Goal: Task Accomplishment & Management: Use online tool/utility

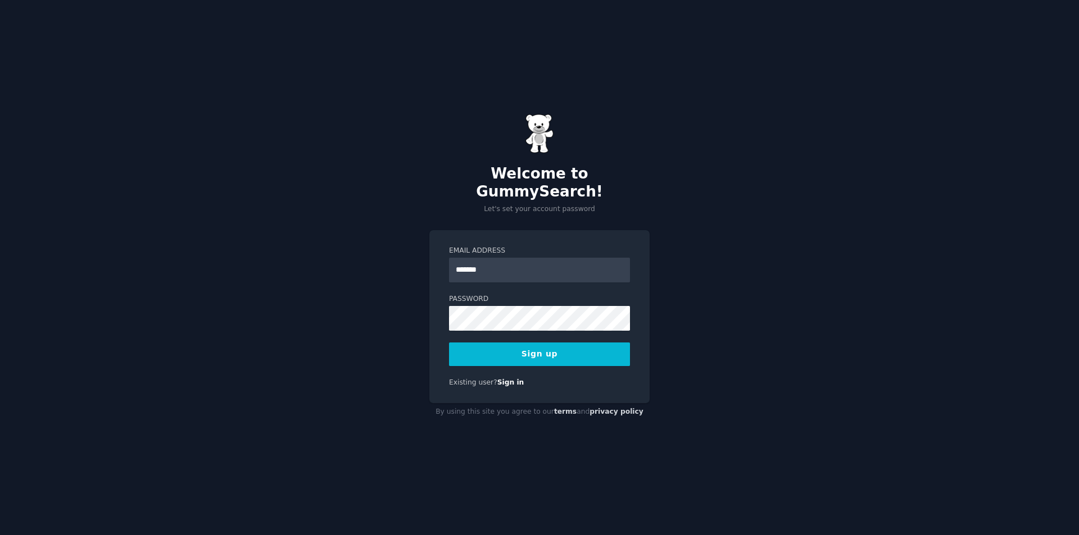
type input "**********"
click at [479, 343] on button "Sign up" at bounding box center [539, 355] width 181 height 24
click at [177, 306] on div "**********" at bounding box center [539, 267] width 1079 height 535
click at [492, 356] on button "Sign up" at bounding box center [539, 355] width 181 height 24
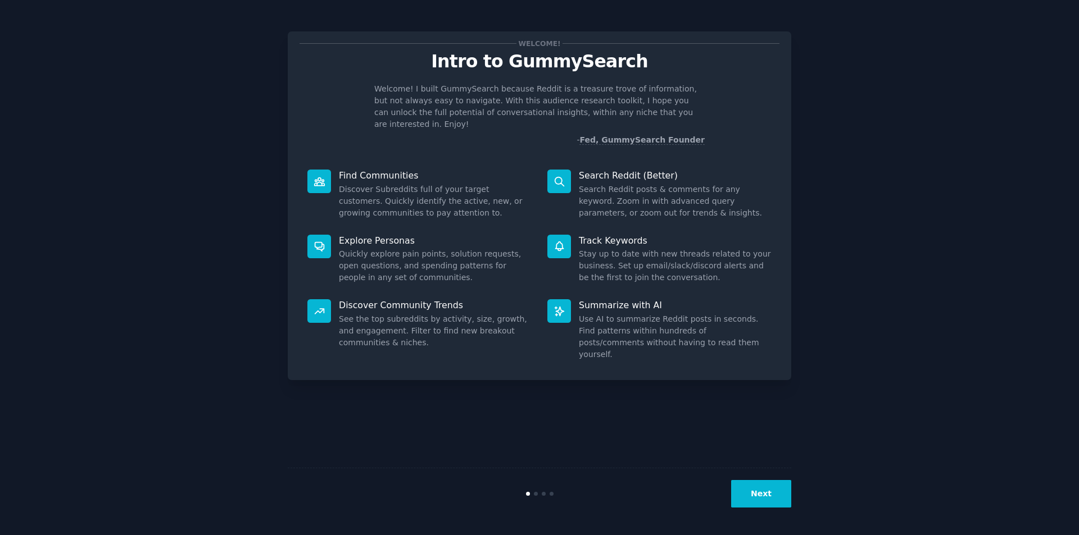
click at [756, 487] on button "Next" at bounding box center [761, 494] width 60 height 28
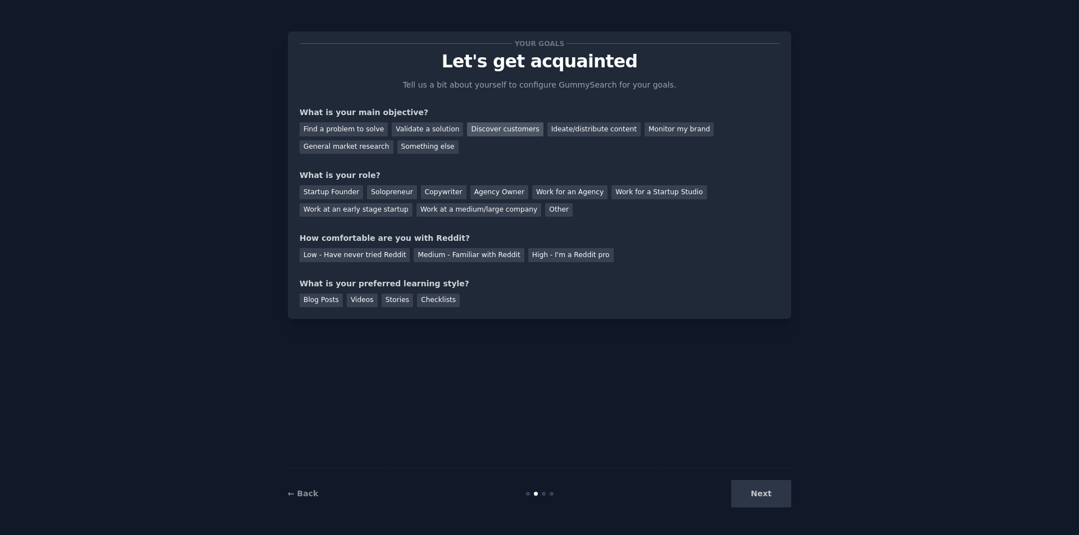
click at [467, 131] on div "Discover customers" at bounding box center [505, 129] width 76 height 14
click at [570, 131] on div "Ideate/distribute content" at bounding box center [593, 129] width 93 height 14
click at [365, 129] on div "Find a problem to solve" at bounding box center [343, 129] width 88 height 14
click at [499, 130] on div "Discover customers" at bounding box center [505, 129] width 76 height 14
click at [545, 207] on div "Other" at bounding box center [559, 210] width 28 height 14
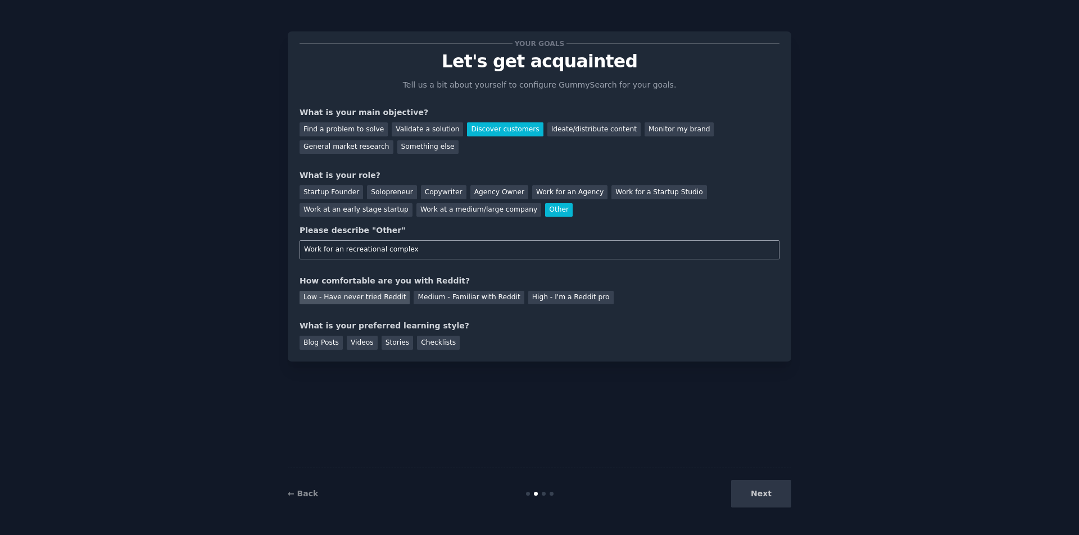
type input "Work for an recreational complex"
click at [365, 301] on div "Low - Have never tried Reddit" at bounding box center [354, 298] width 110 height 14
click at [347, 342] on div "Videos" at bounding box center [362, 343] width 31 height 14
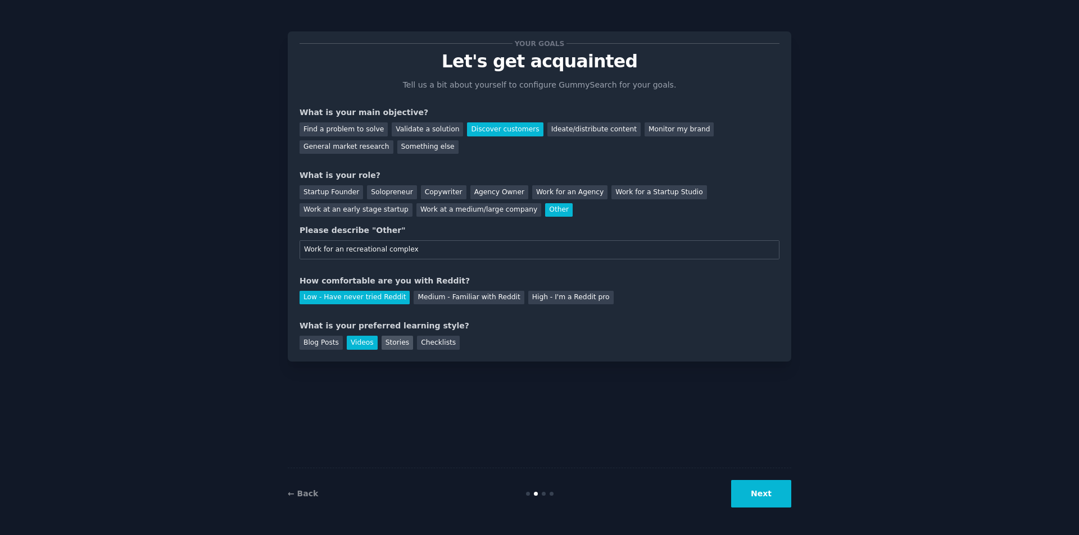
click at [402, 339] on div "Stories" at bounding box center [396, 343] width 31 height 14
click at [358, 342] on div "Videos" at bounding box center [362, 343] width 31 height 14
click at [331, 343] on div "Blog Posts" at bounding box center [320, 343] width 43 height 14
click at [749, 493] on button "Next" at bounding box center [761, 494] width 60 height 28
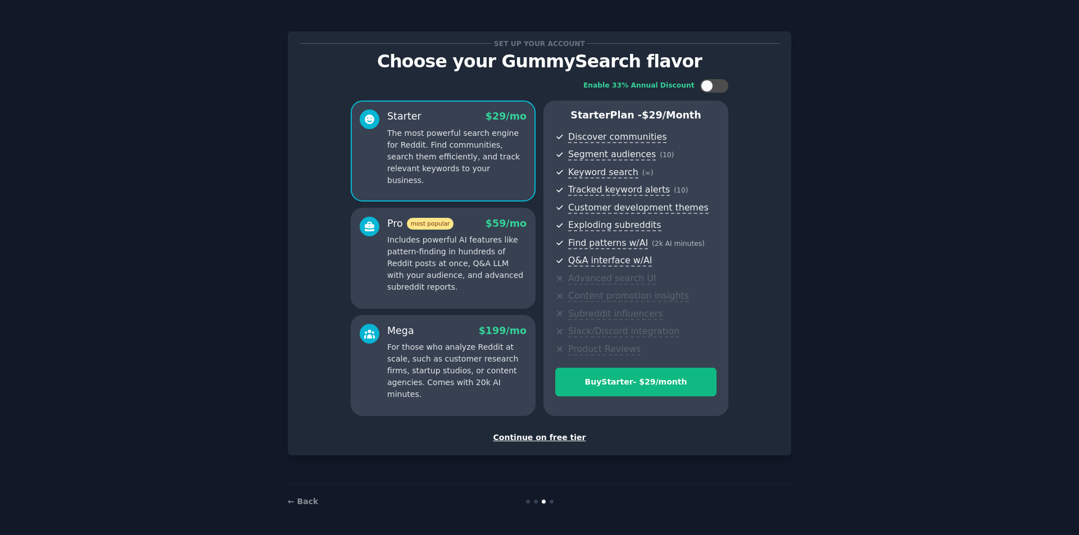
click at [538, 440] on div "Continue on free tier" at bounding box center [539, 438] width 480 height 12
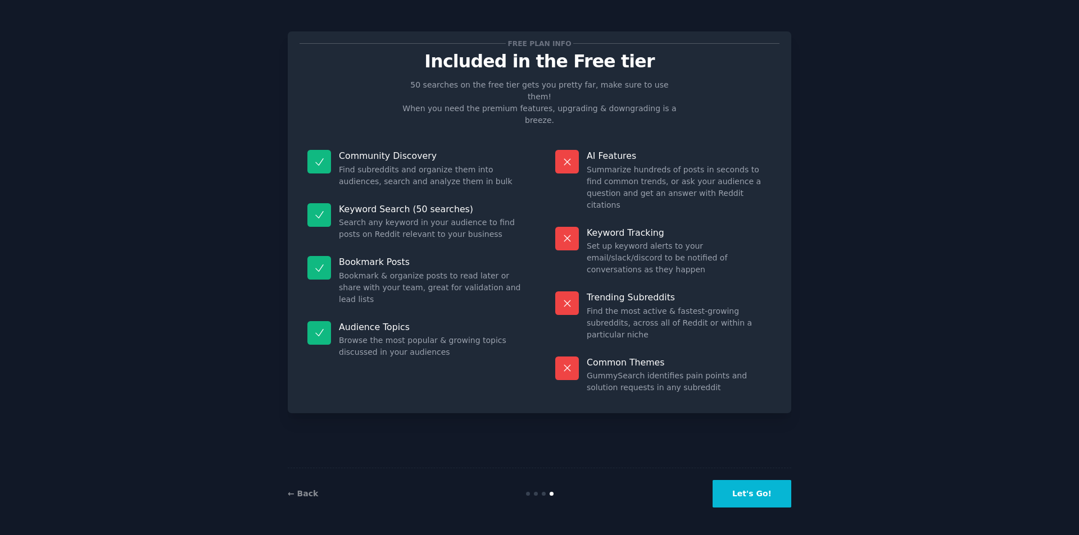
click at [784, 496] on button "Let's Go!" at bounding box center [751, 494] width 79 height 28
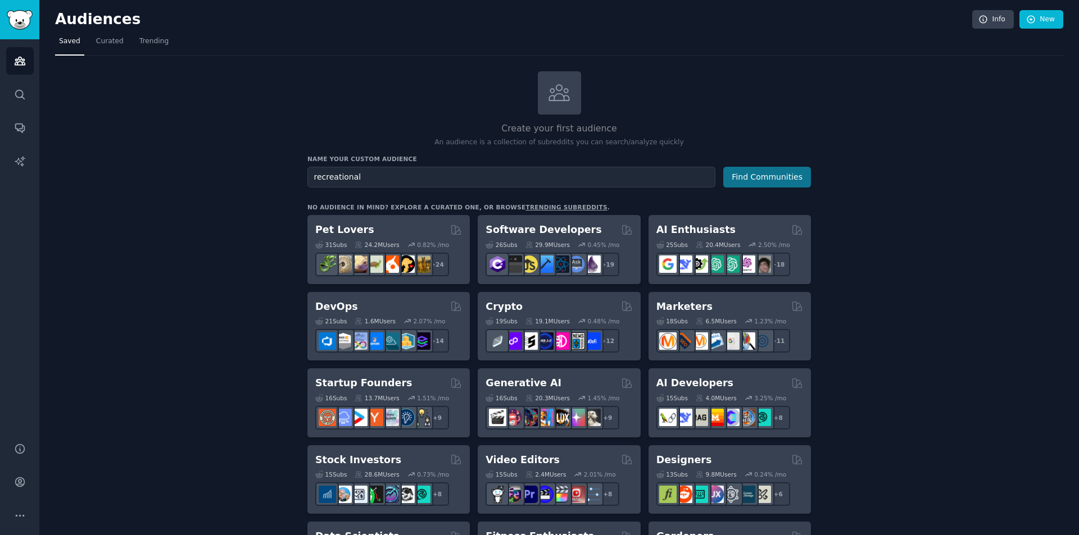
type input "recreational"
click at [737, 185] on button "Find Communities" at bounding box center [767, 177] width 88 height 21
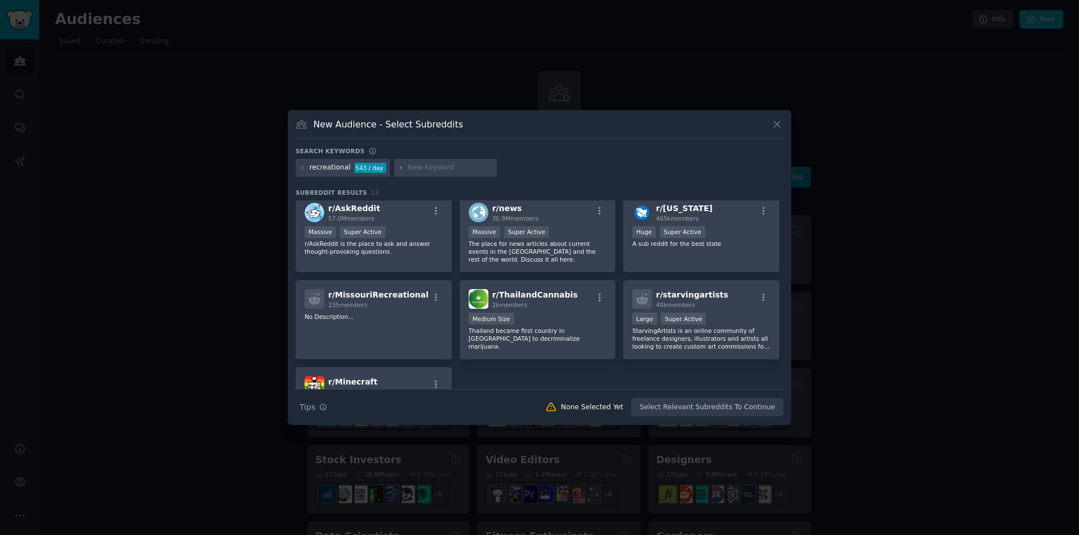
scroll to position [225, 0]
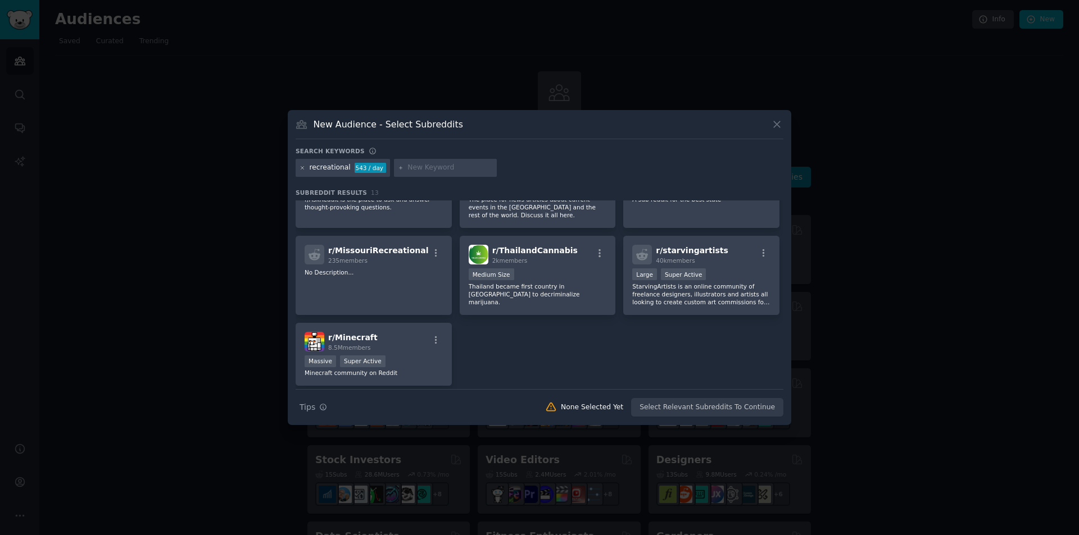
click at [303, 168] on icon at bounding box center [302, 168] width 6 height 6
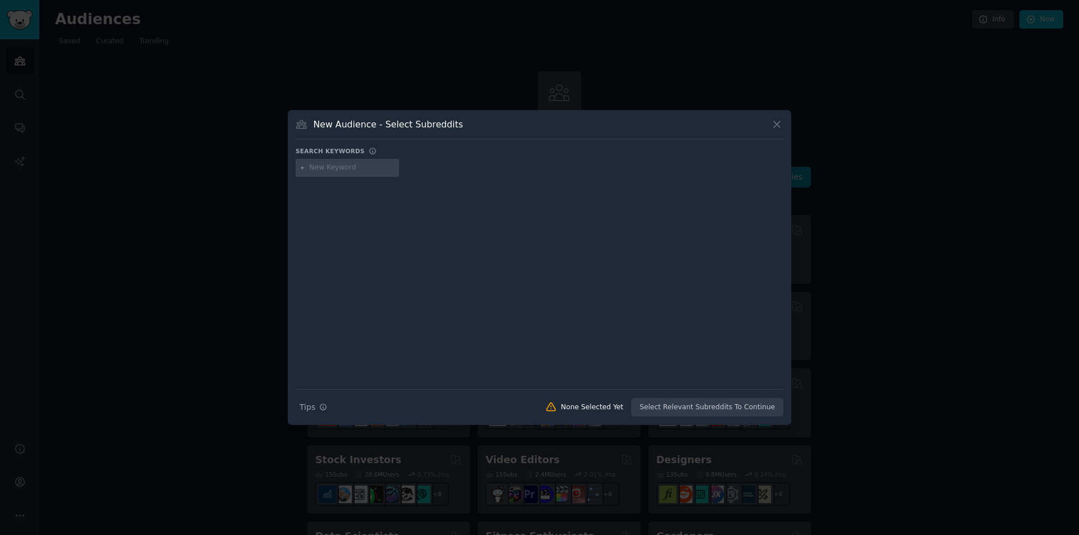
click at [326, 175] on div at bounding box center [346, 168] width 103 height 18
click at [326, 170] on input "text" at bounding box center [352, 168] width 85 height 10
type input "k"
click at [778, 118] on button at bounding box center [776, 124] width 13 height 13
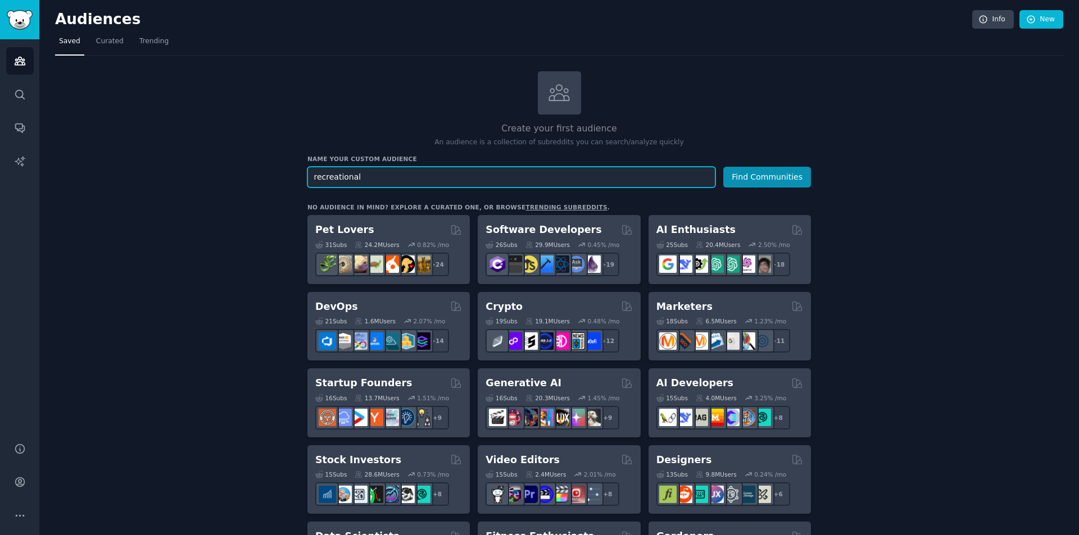
click at [510, 176] on input "recreational" at bounding box center [511, 177] width 408 height 21
drag, startPoint x: 372, startPoint y: 174, endPoint x: 108, endPoint y: 262, distance: 277.7
type input "karting"
click at [723, 167] on button "Find Communities" at bounding box center [767, 177] width 88 height 21
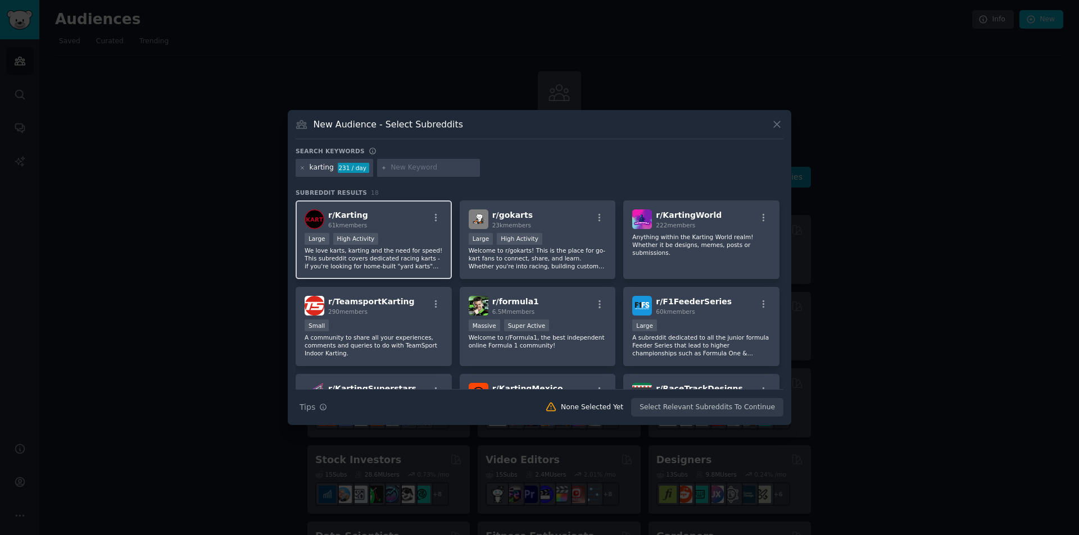
click at [385, 247] on p "We love karts, karting and the need for speed! This subreddit covers dedicated …" at bounding box center [373, 259] width 138 height 24
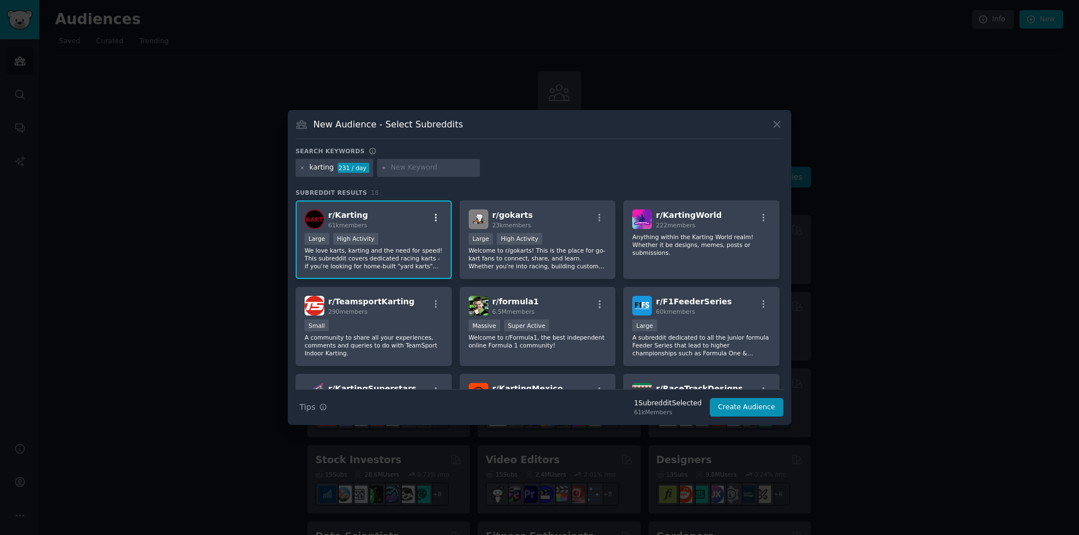
click at [437, 217] on icon "button" at bounding box center [436, 218] width 10 height 10
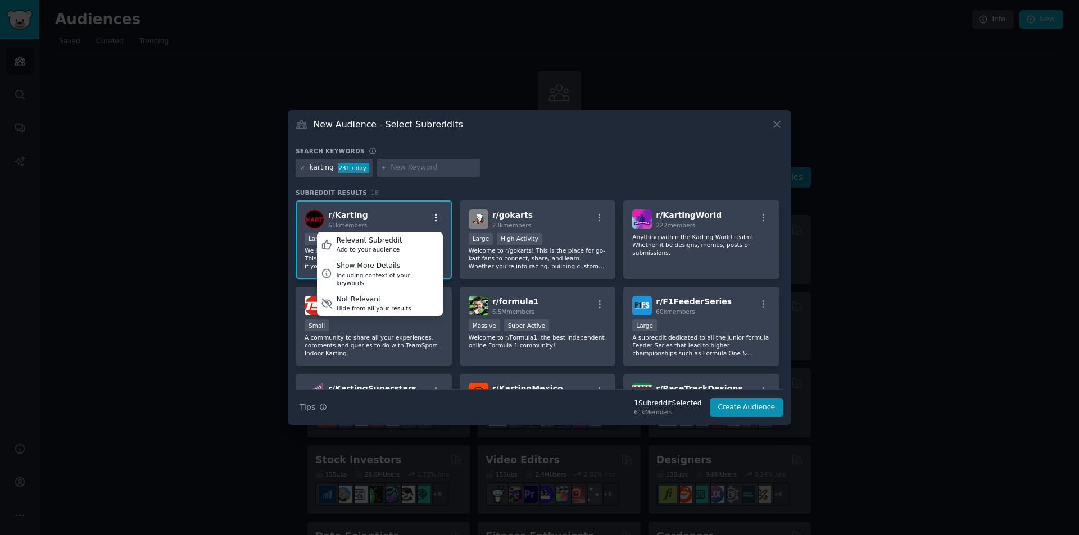
click at [437, 217] on icon "button" at bounding box center [436, 218] width 10 height 10
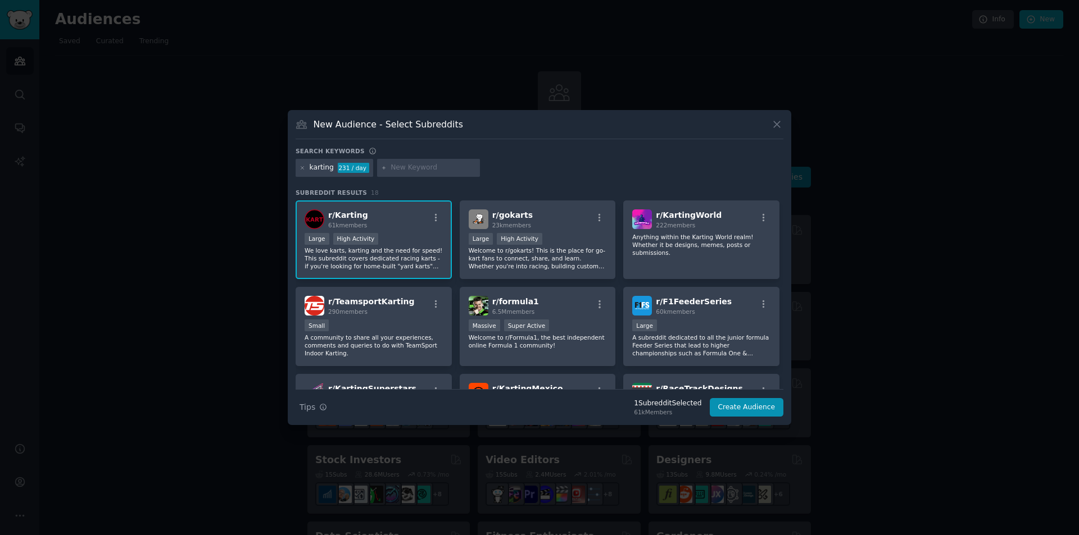
click at [408, 242] on div "Large High Activity" at bounding box center [373, 240] width 138 height 14
click at [779, 122] on icon at bounding box center [777, 125] width 6 height 6
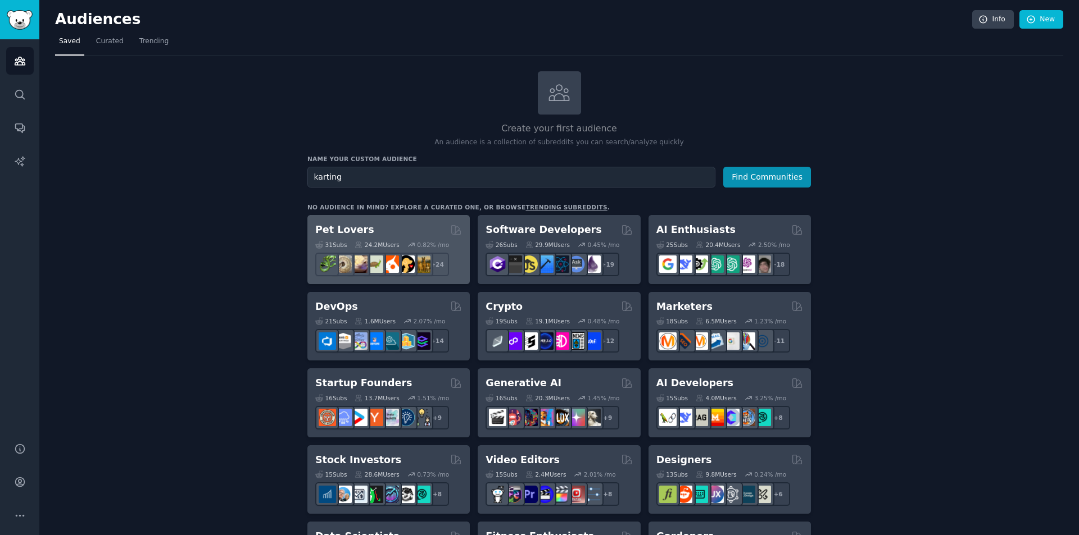
click at [435, 241] on div "0.82 % /mo" at bounding box center [433, 245] width 32 height 8
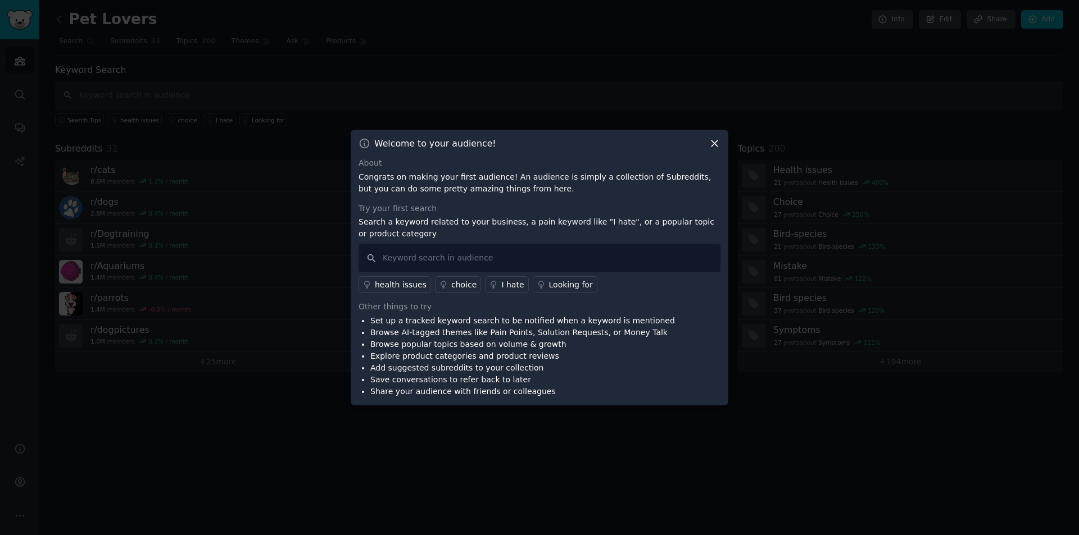
click at [711, 144] on icon at bounding box center [714, 144] width 12 height 12
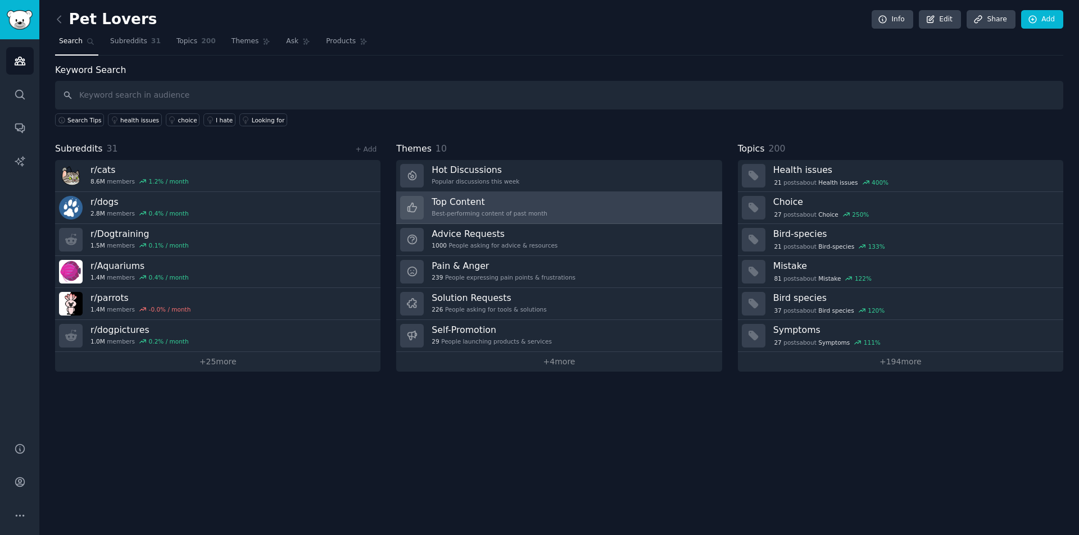
click at [437, 209] on div "Top Content Best-performing content of past month" at bounding box center [489, 208] width 116 height 24
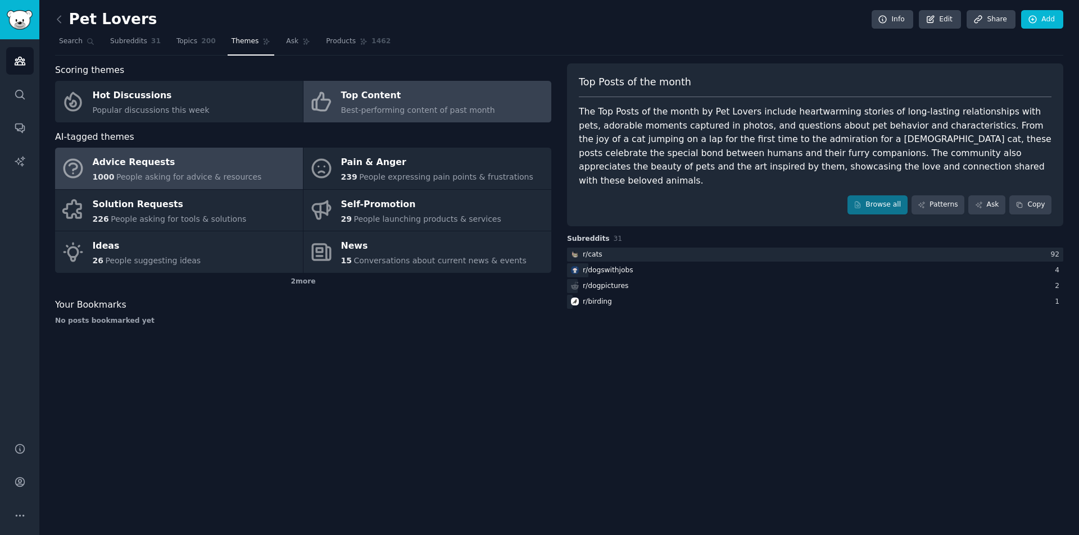
click at [220, 173] on span "People asking for advice & resources" at bounding box center [188, 176] width 145 height 9
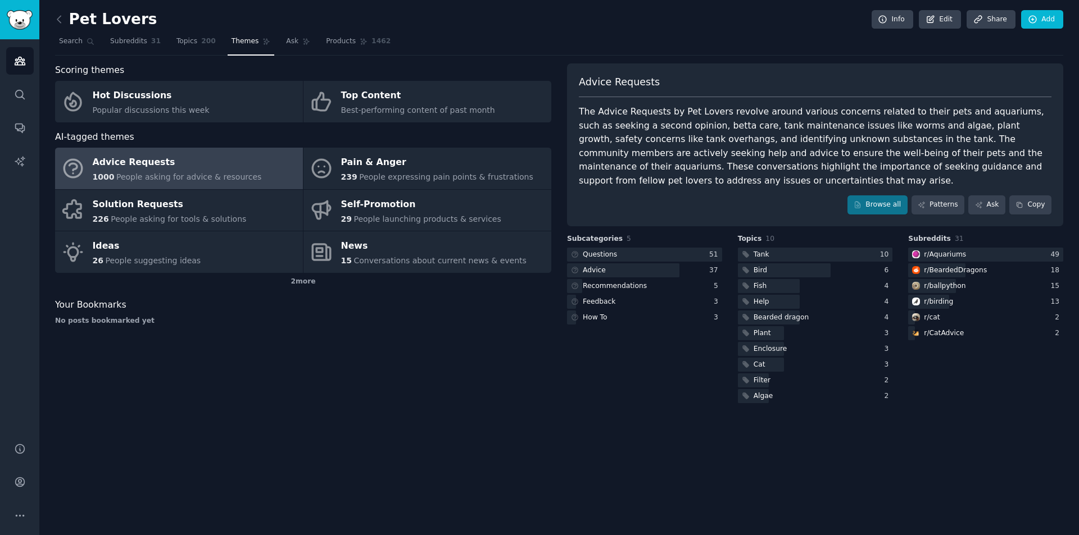
click at [662, 171] on div "The Advice Requests by Pet Lovers revolve around various concerns related to th…" at bounding box center [815, 146] width 472 height 83
click at [610, 263] on div at bounding box center [623, 270] width 112 height 14
